Goal: Information Seeking & Learning: Learn about a topic

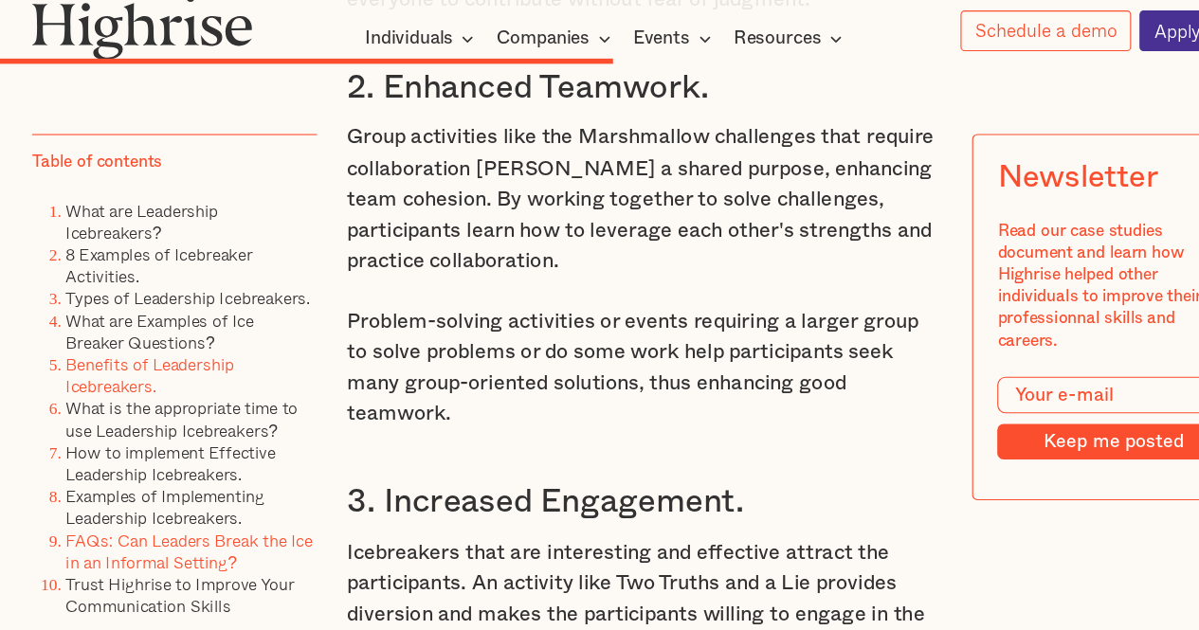
scroll to position [10676, 0]
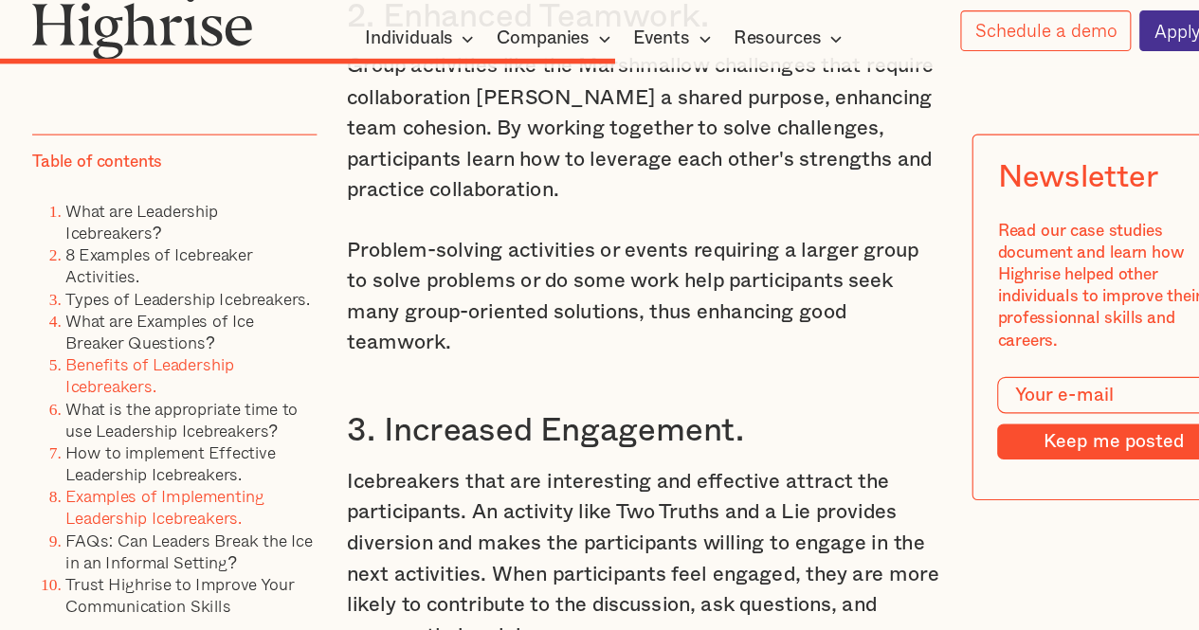
click at [146, 530] on link "Examples of Implementing Leadership Icebreakers." at bounding box center [166, 518] width 180 height 43
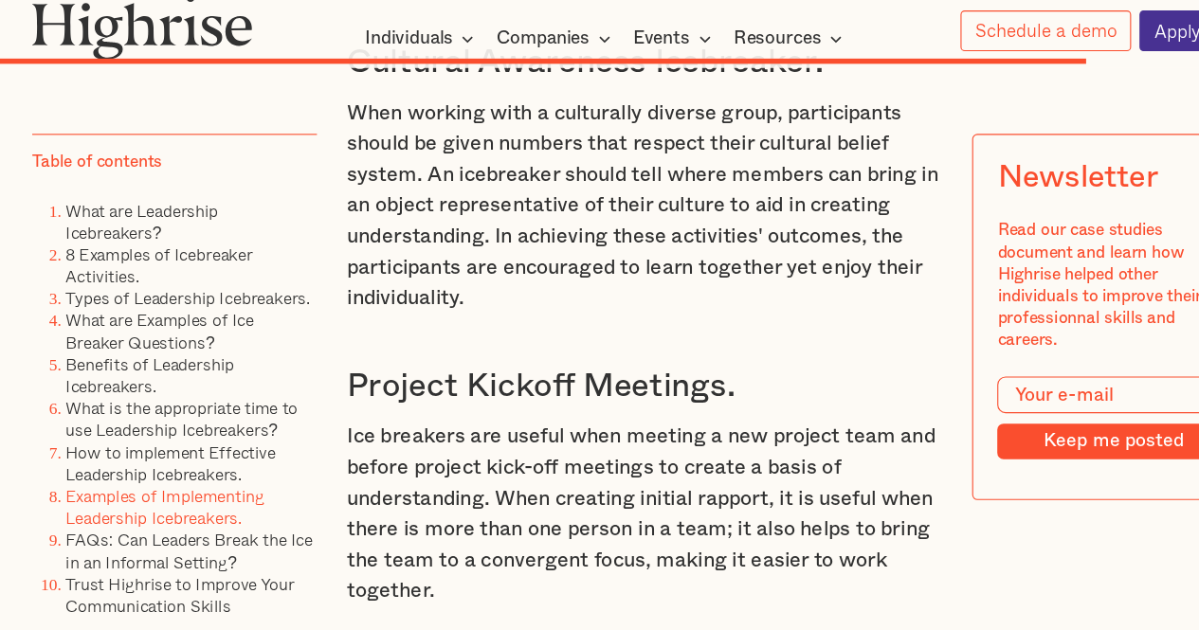
scroll to position [17471, 0]
click at [474, 270] on p "When working with a culturally diverse group, participants should be given numb…" at bounding box center [600, 246] width 538 height 196
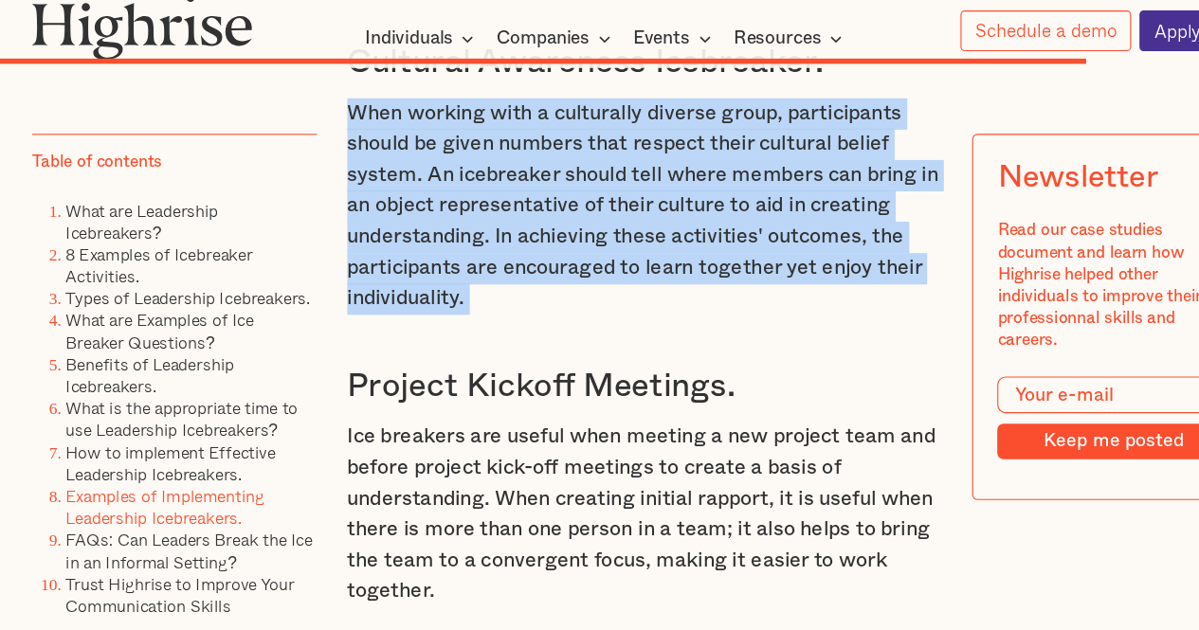
click at [474, 270] on p "When working with a culturally diverse group, participants should be given numb…" at bounding box center [600, 246] width 538 height 196
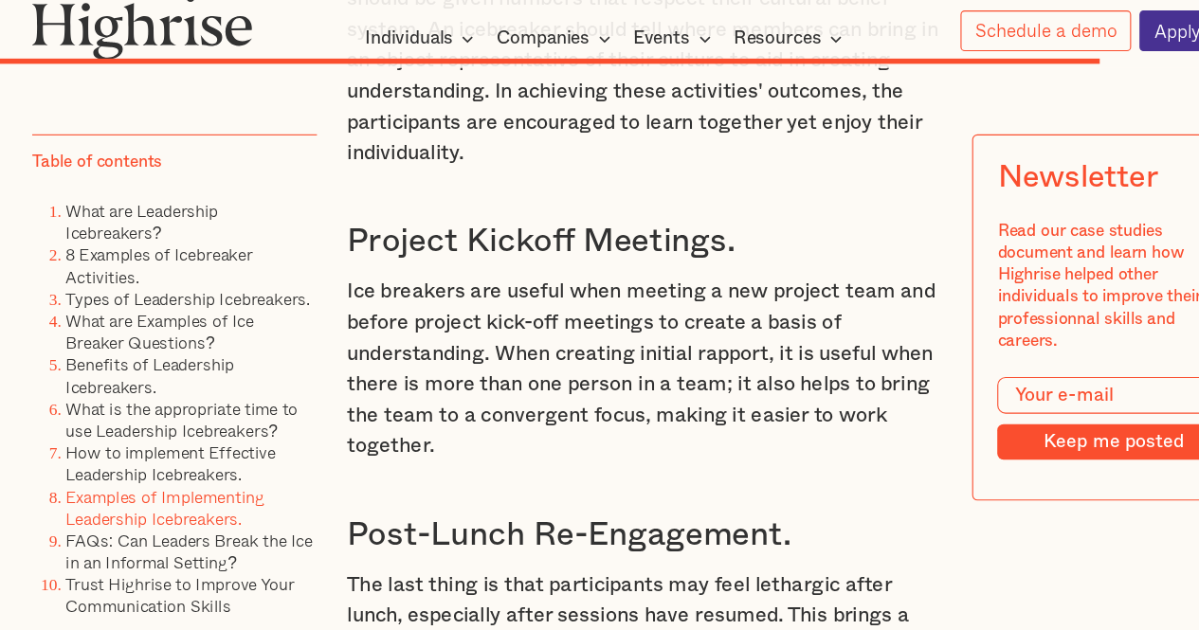
scroll to position [17725, 0]
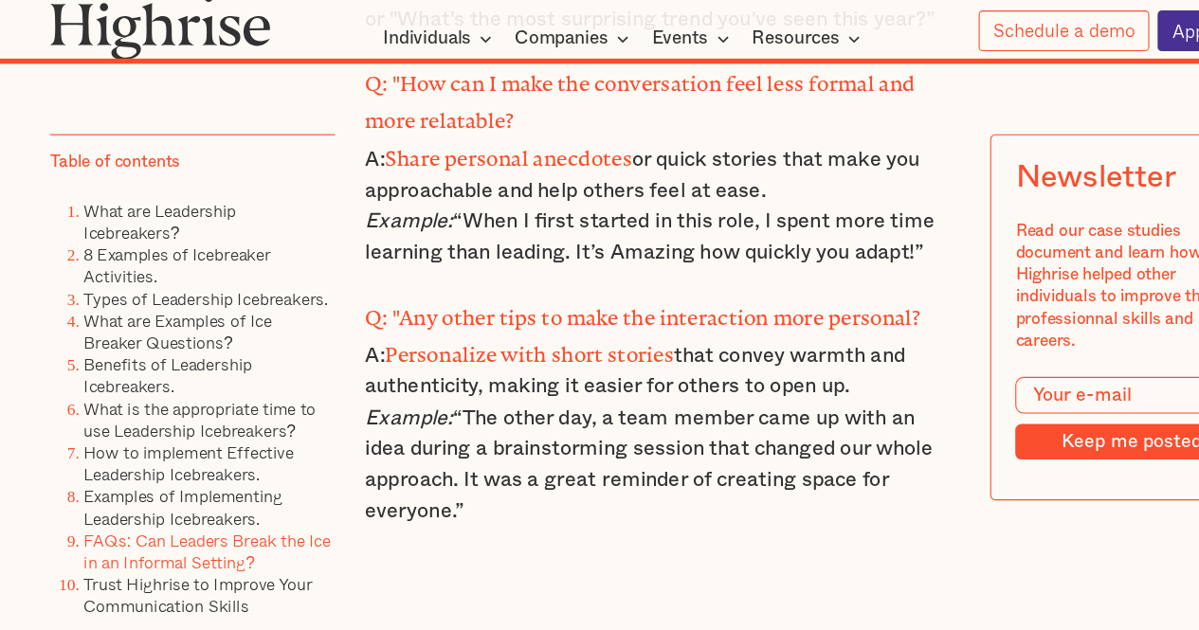
scroll to position [10676, 0]
